Goal: Register for event/course

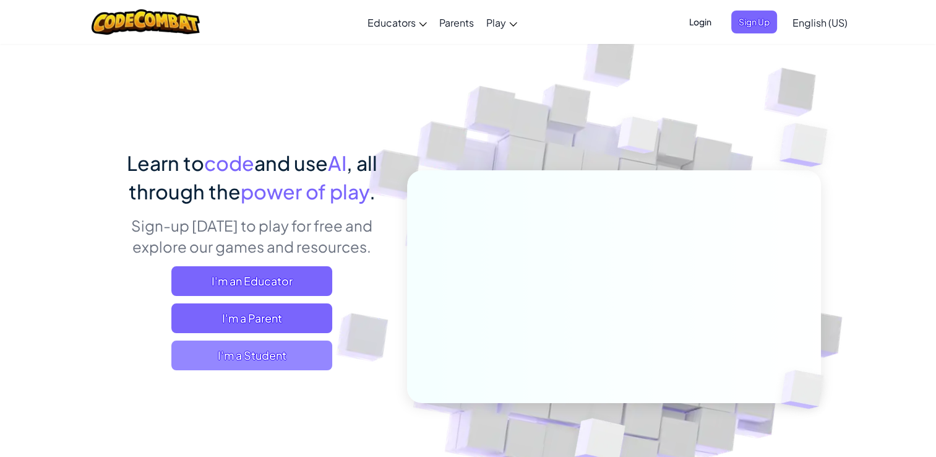
click at [247, 346] on span "I'm a Student" at bounding box center [251, 355] width 161 height 30
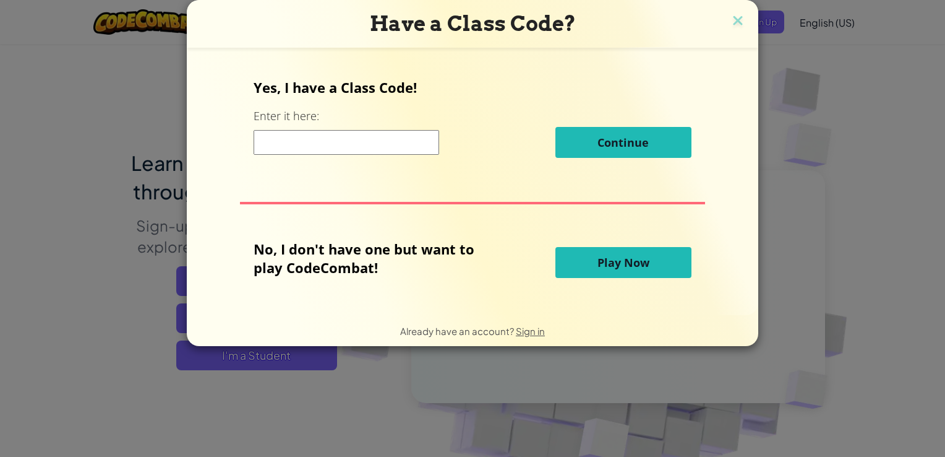
click at [580, 258] on button "Play Now" at bounding box center [624, 262] width 136 height 31
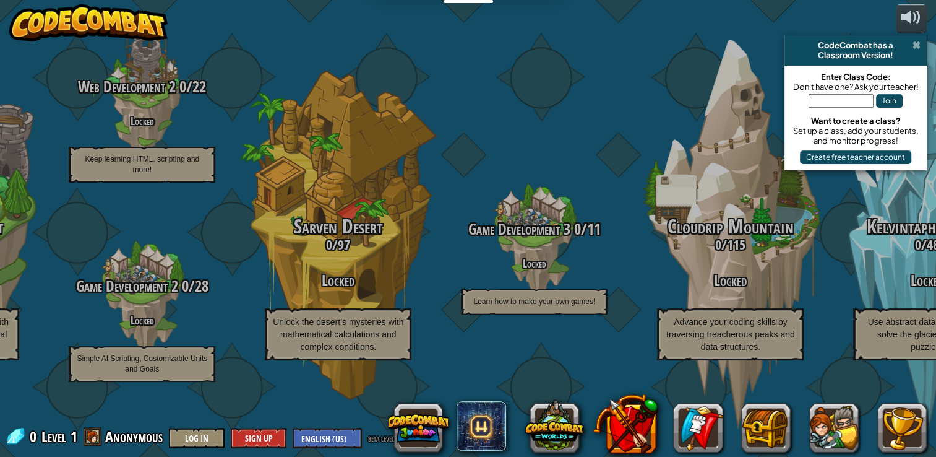
click at [914, 47] on span at bounding box center [916, 45] width 8 height 10
